Goal: Task Accomplishment & Management: Manage account settings

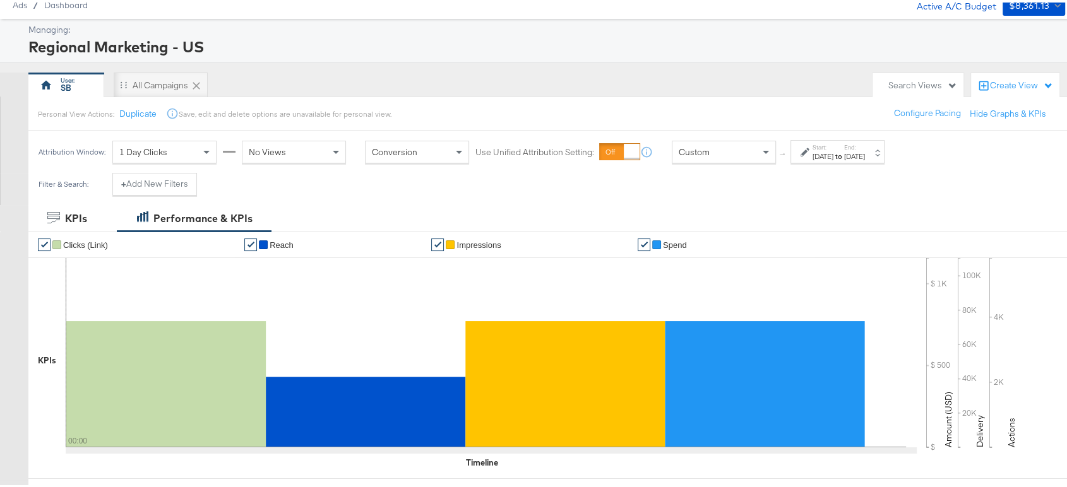
scroll to position [47, 0]
click at [833, 153] on div "Aug 24th 2025" at bounding box center [822, 153] width 21 height 10
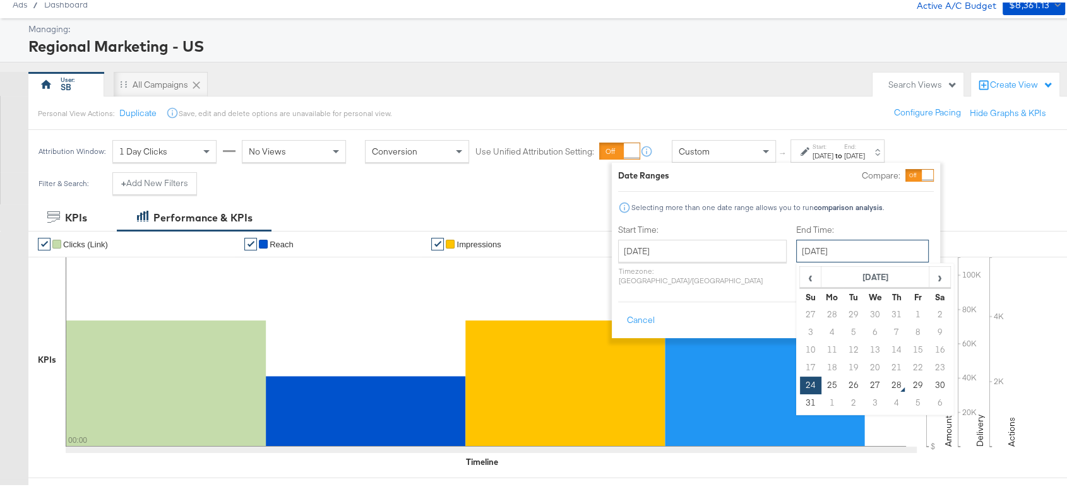
click at [813, 241] on input "August 24th 2025" at bounding box center [862, 248] width 133 height 23
click at [864, 377] on td "27" at bounding box center [874, 383] width 21 height 18
type input "August 27th 2025"
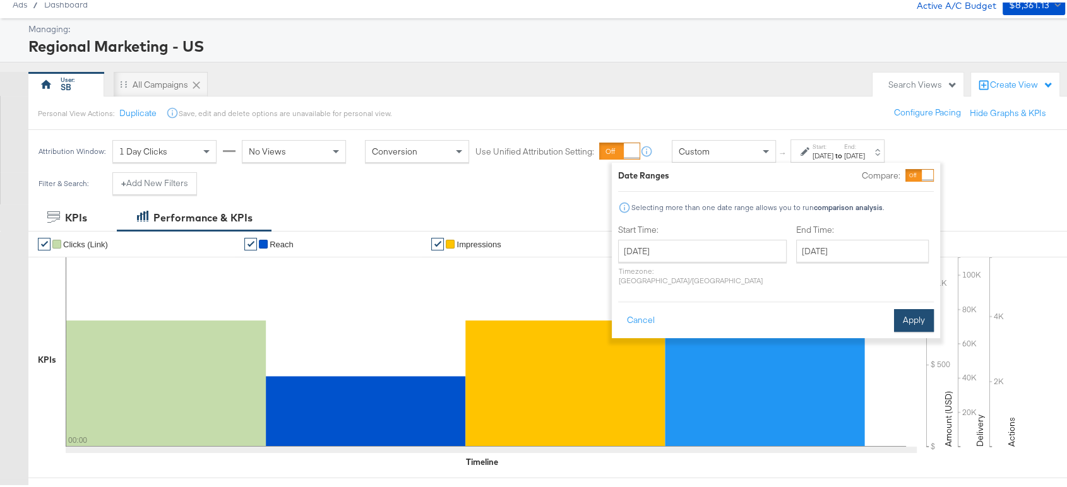
click at [909, 307] on button "Apply" at bounding box center [914, 318] width 40 height 23
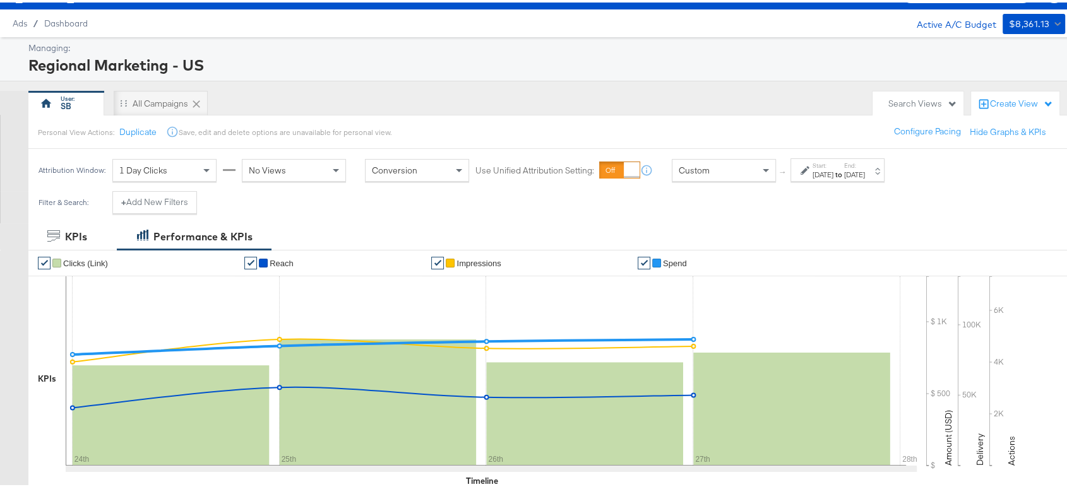
scroll to position [0, 0]
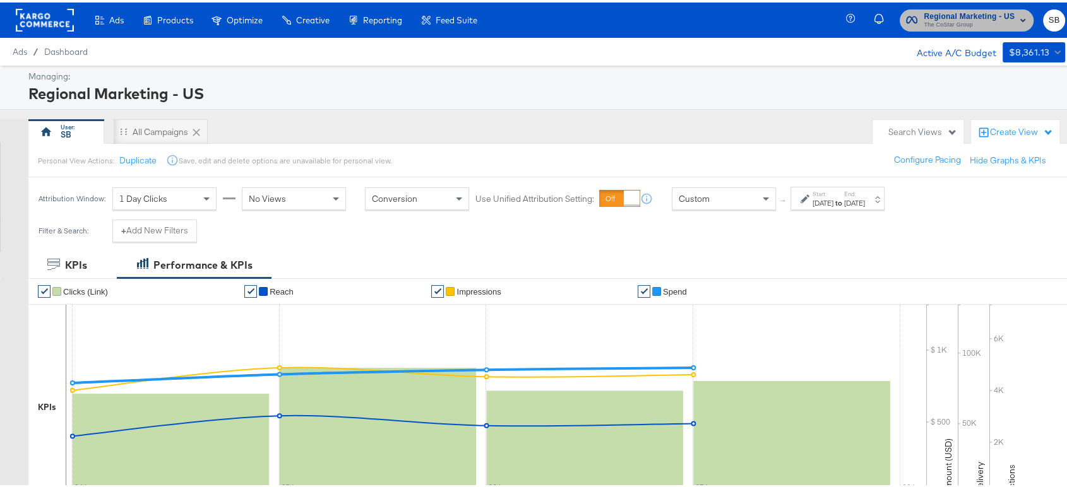
click at [924, 20] on span "The CoStar Group" at bounding box center [969, 23] width 91 height 10
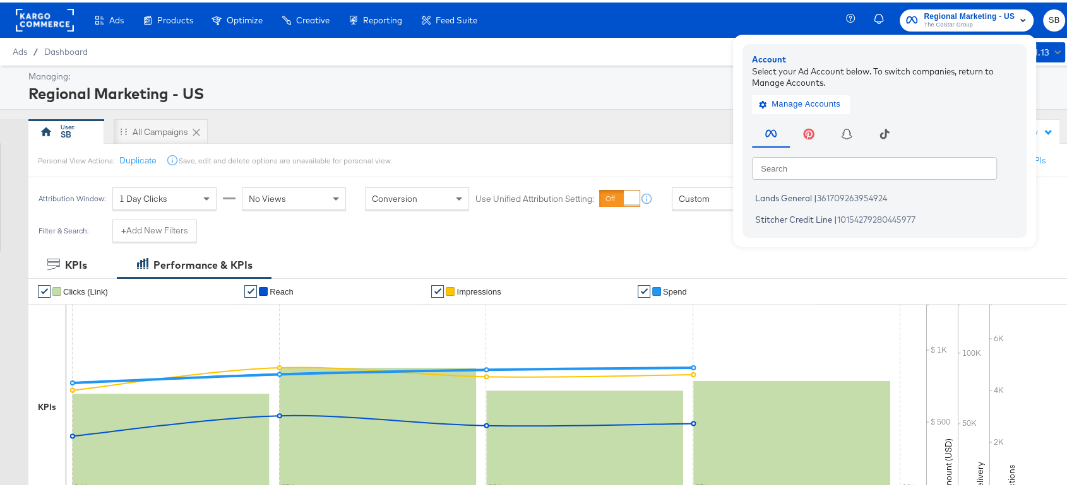
click at [35, 9] on rect at bounding box center [45, 17] width 58 height 23
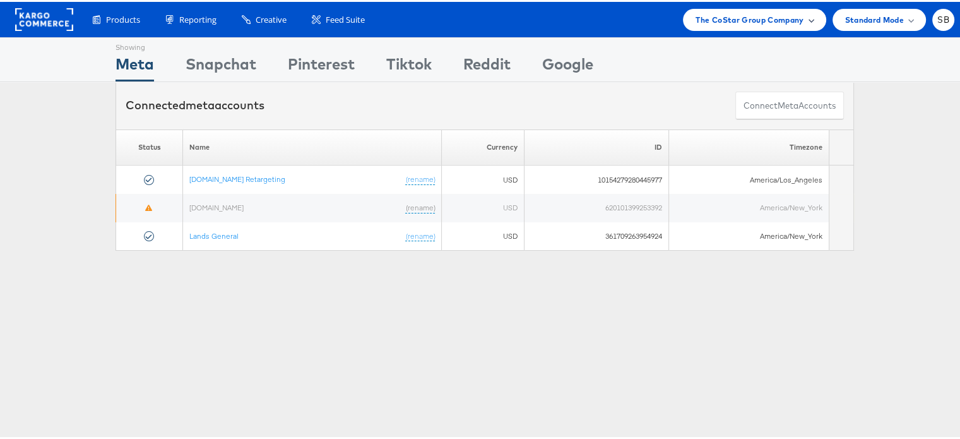
click at [732, 18] on span "The CoStar Group Company" at bounding box center [750, 17] width 108 height 13
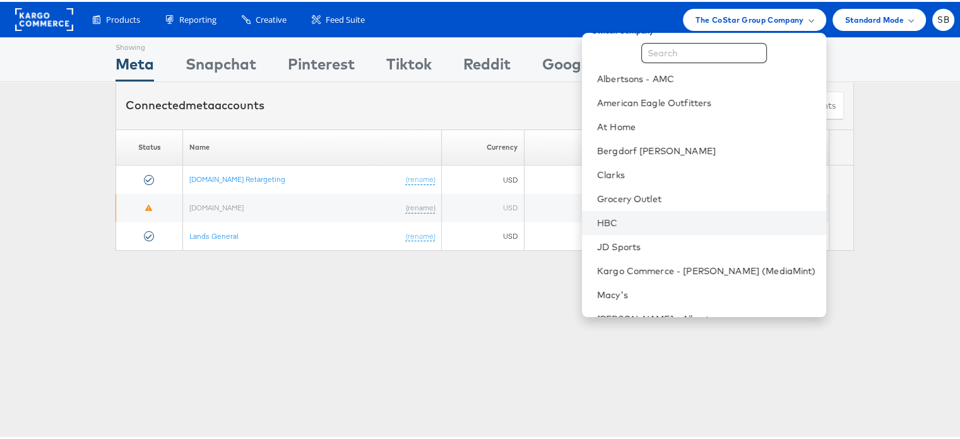
scroll to position [18, 0]
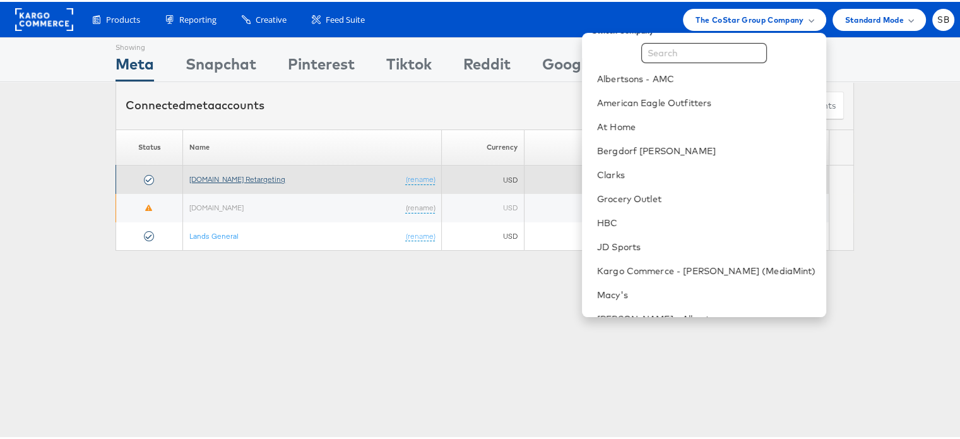
click at [242, 175] on link "Apartments.com Retargeting" at bounding box center [237, 176] width 96 height 9
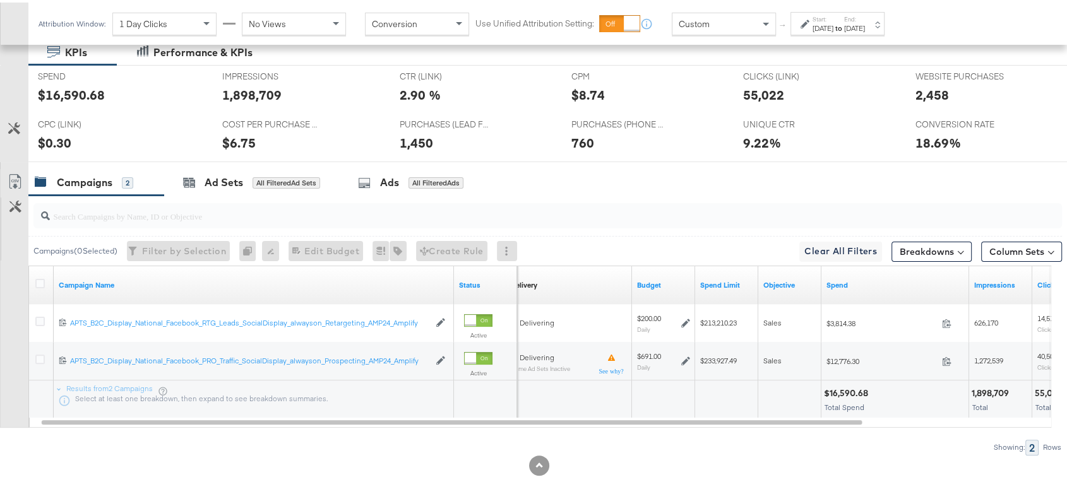
scroll to position [290, 0]
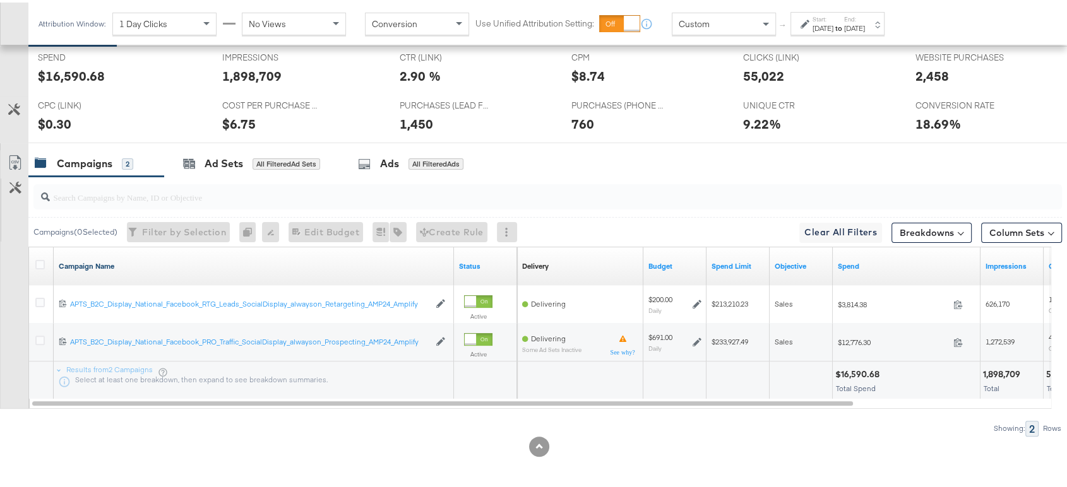
click at [79, 263] on link "Campaign Name" at bounding box center [254, 264] width 390 height 10
click at [79, 263] on link "Campaign Name ↓" at bounding box center [254, 264] width 390 height 10
